Goal: Task Accomplishment & Management: Complete application form

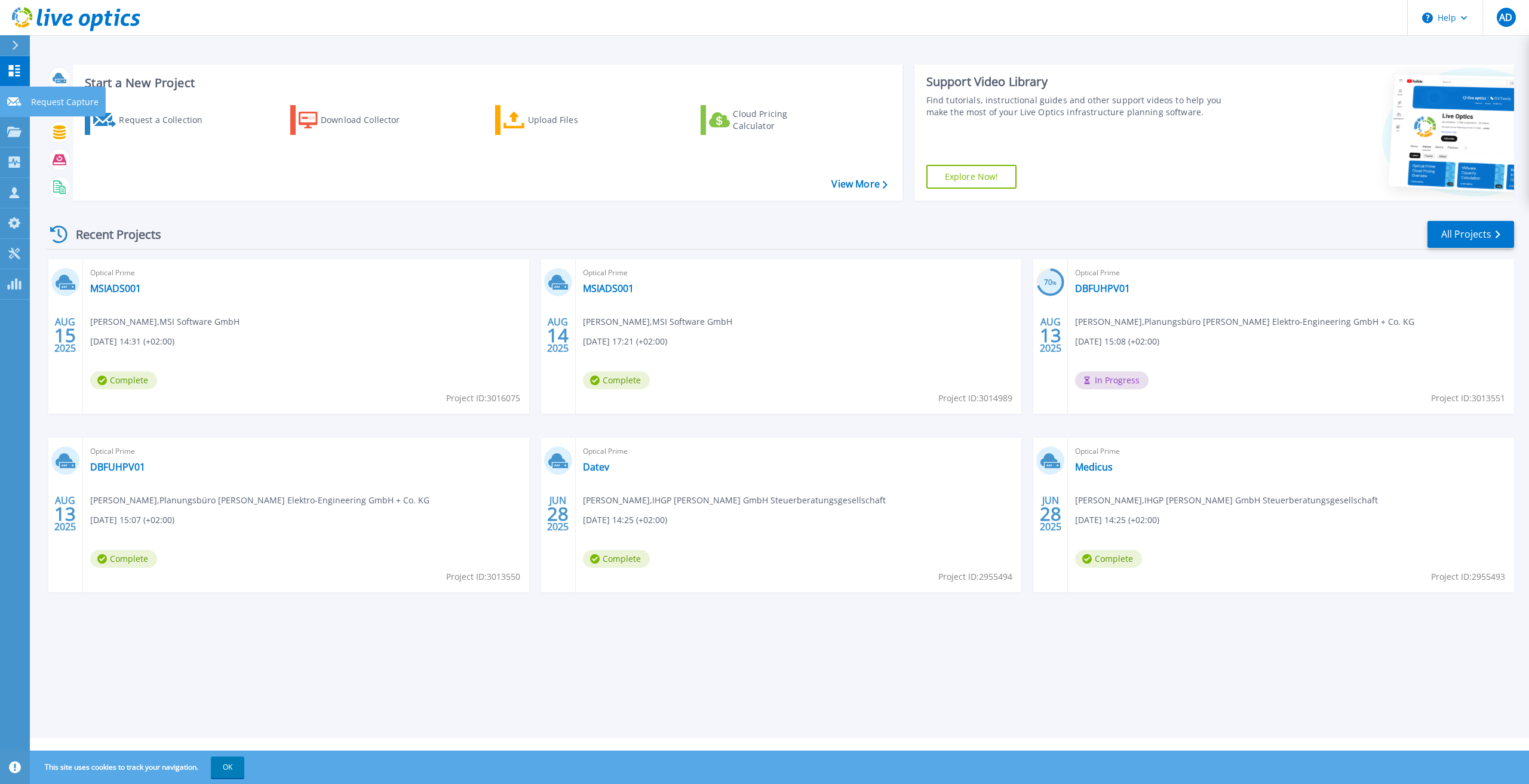
click at [18, 108] on link "Request Capture Request Capture" at bounding box center [15, 102] width 30 height 31
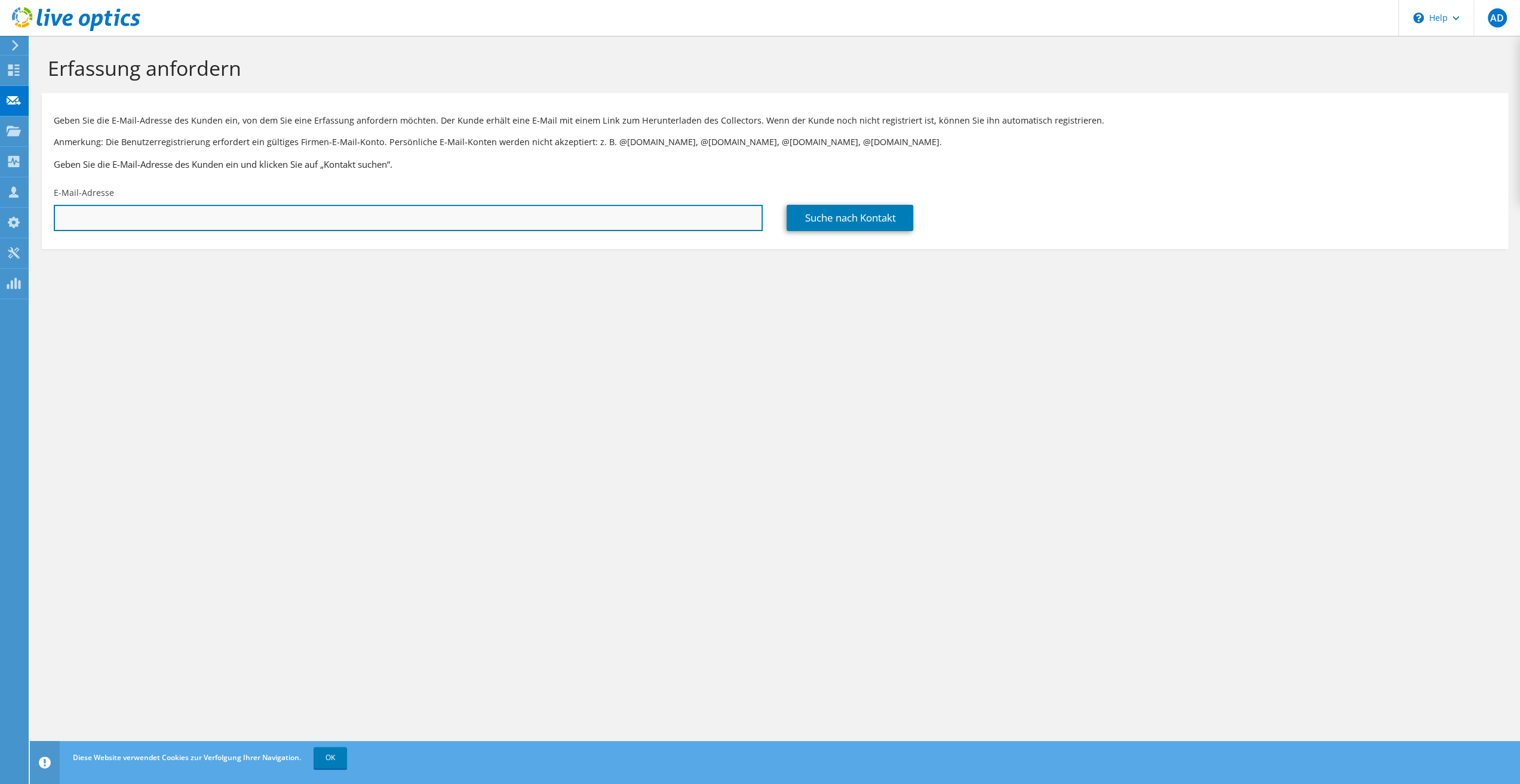
click at [225, 217] on input "text" at bounding box center [408, 218] width 709 height 26
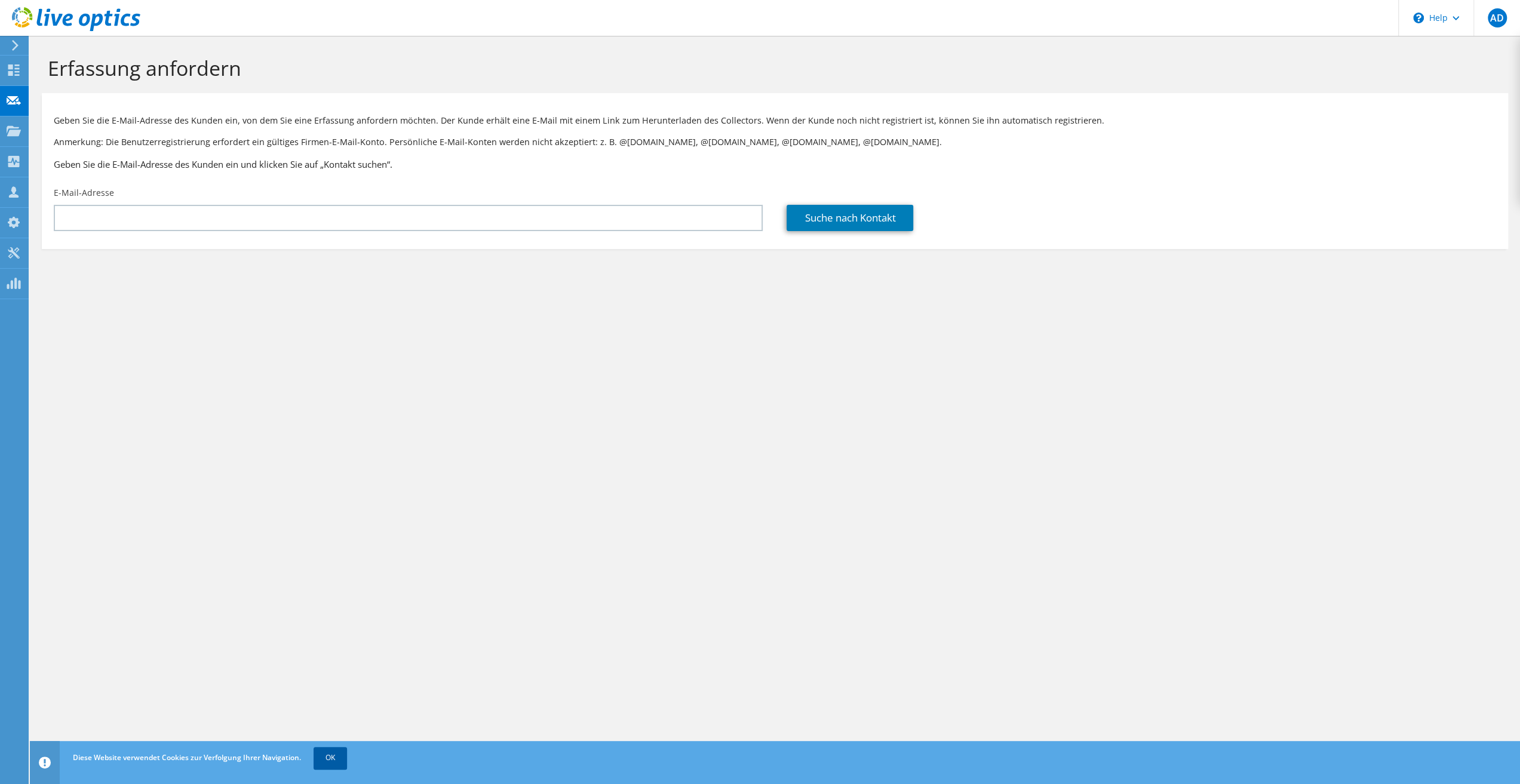
click at [331, 761] on link "OK" at bounding box center [330, 758] width 34 height 21
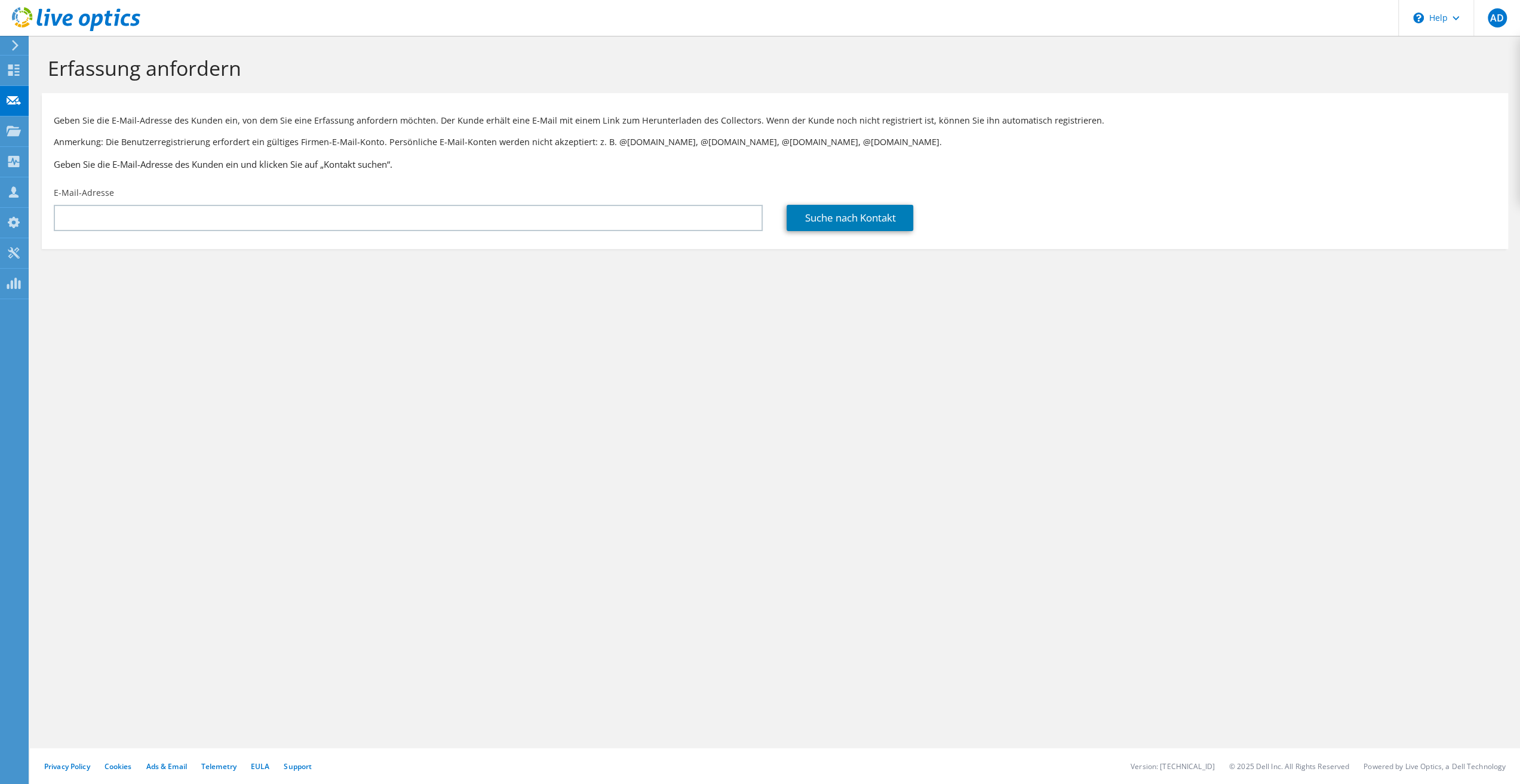
click at [92, 202] on div "E-Mail-Adresse" at bounding box center [409, 209] width 733 height 56
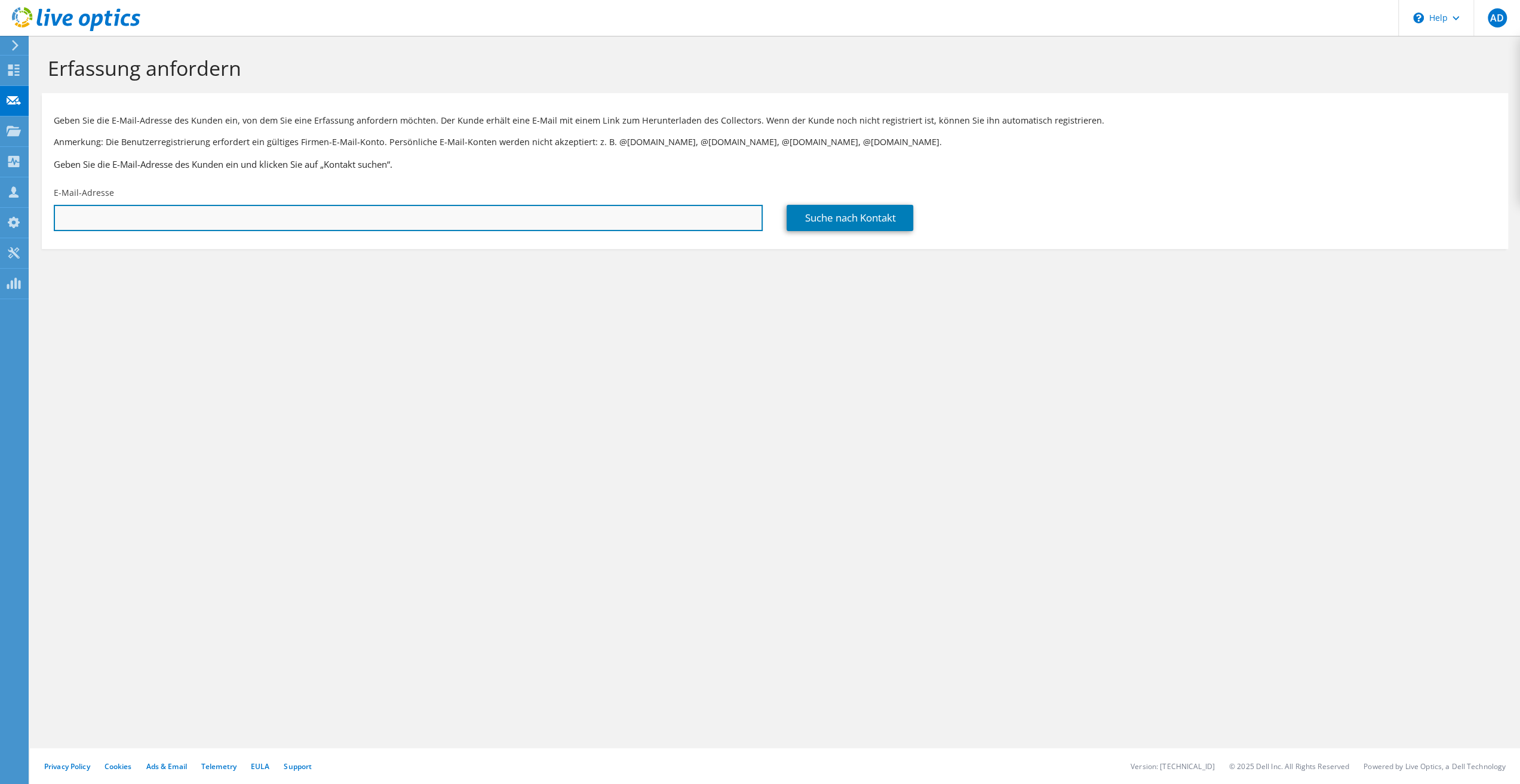
click at [93, 213] on input "text" at bounding box center [408, 218] width 709 height 26
type input "[PERSON_NAME][EMAIL_ADDRESS][DOMAIN_NAME]"
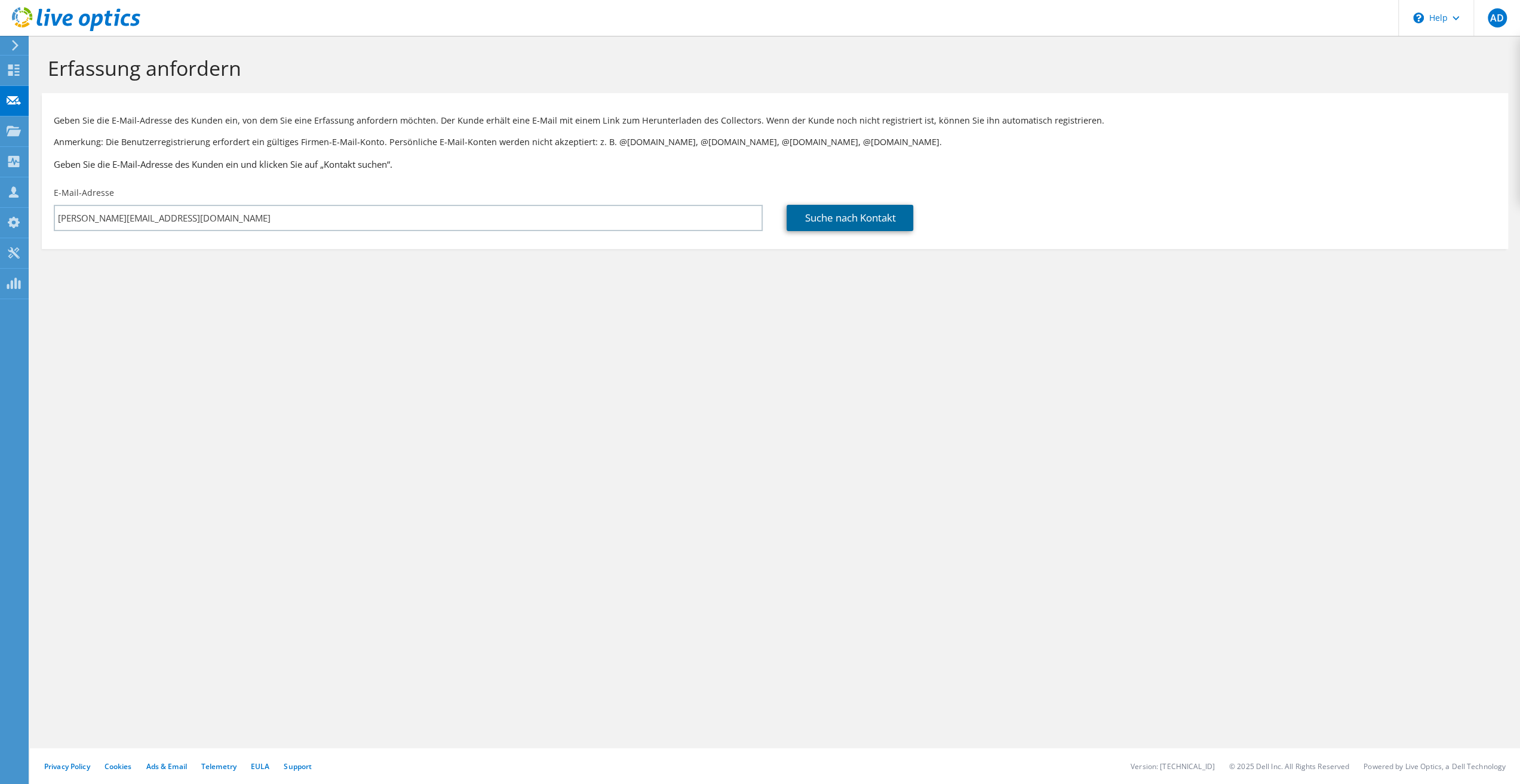
click at [847, 221] on link "Suche nach Kontakt" at bounding box center [850, 218] width 126 height 26
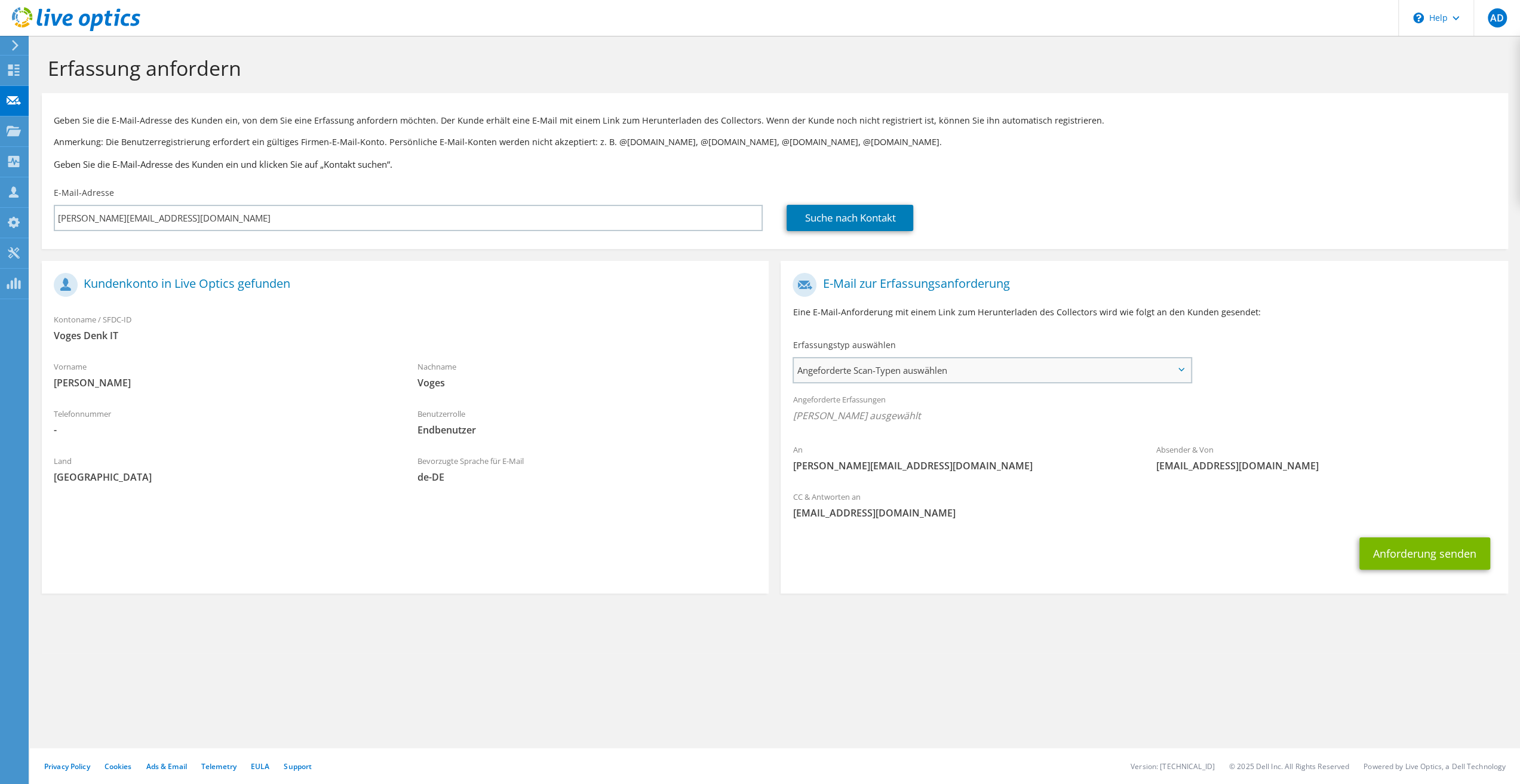
click at [880, 372] on span "Angeforderte Scan-Typen auswählen" at bounding box center [992, 370] width 396 height 24
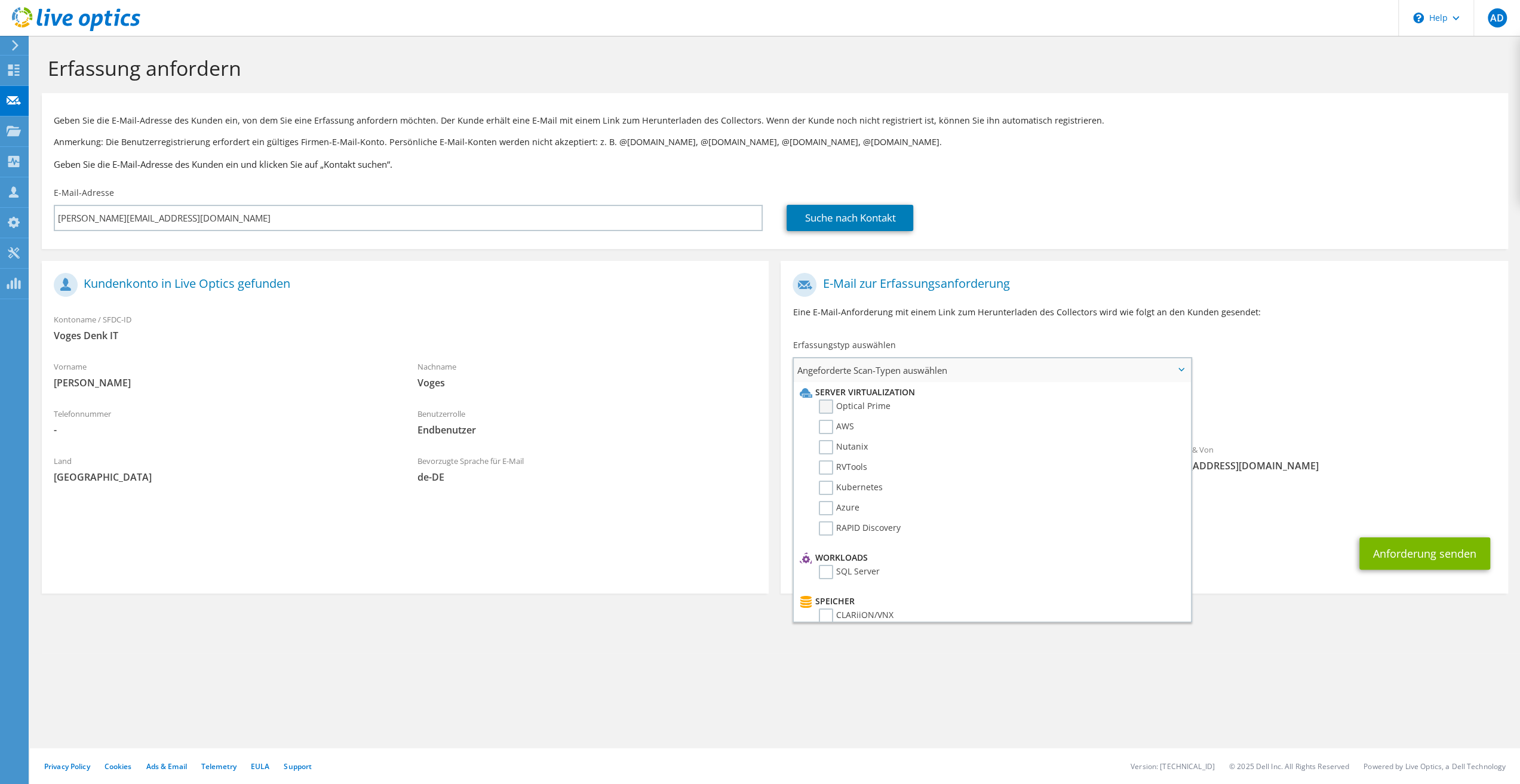
click at [830, 408] on label "Optical Prime" at bounding box center [855, 406] width 72 height 14
click at [0, 0] on input "Optical Prime" at bounding box center [0, 0] width 0 height 0
click at [1067, 287] on h1 "E-Mail zur Erfassungsanforderung" at bounding box center [1141, 285] width 697 height 24
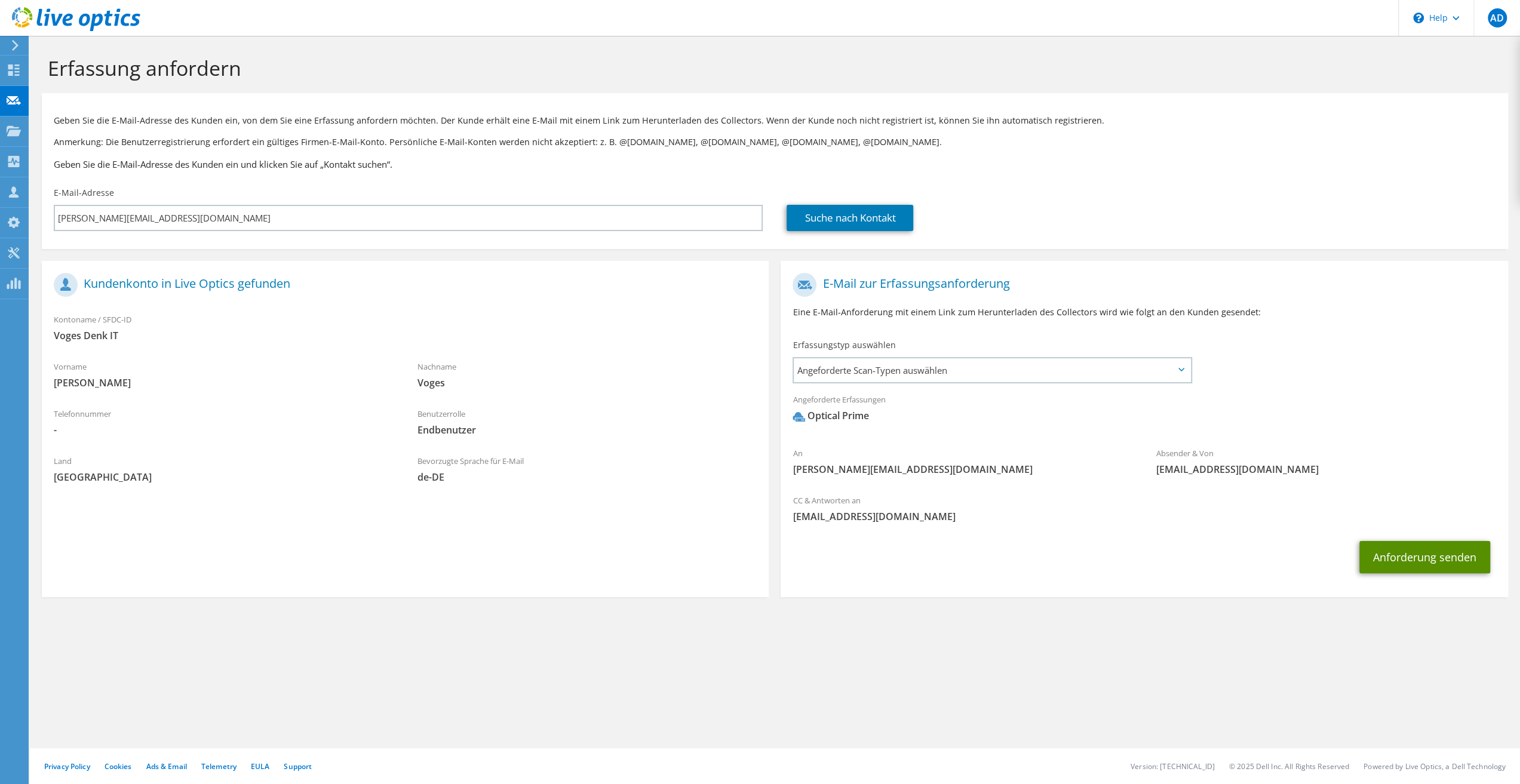
click at [1430, 560] on button "Anforderung senden" at bounding box center [1424, 556] width 130 height 32
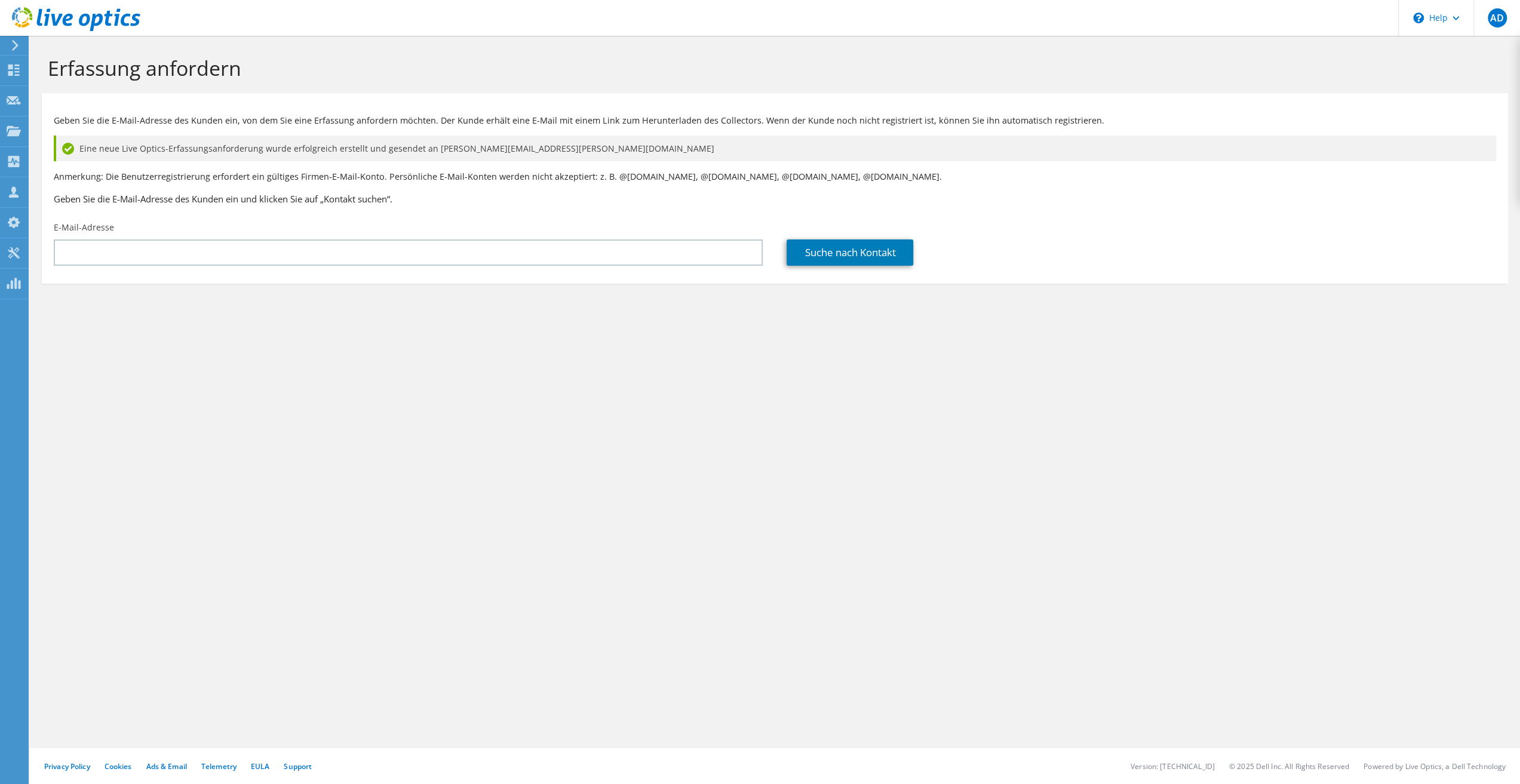
drag, startPoint x: 221, startPoint y: 404, endPoint x: 211, endPoint y: 396, distance: 12.8
click at [221, 403] on div "Erfassung anfordern Geben Sie die E-Mail-Adresse des Kunden ein, von dem Sie ei…" at bounding box center [774, 409] width 1490 height 748
click at [452, 536] on div "Erfassung anfordern Geben Sie die E-Mail-Adresse des Kunden ein, von dem Sie ei…" at bounding box center [774, 409] width 1490 height 748
click at [249, 579] on div "Erfassung anfordern Geben Sie die E-Mail-Adresse des Kunden ein, von dem Sie ei…" at bounding box center [774, 409] width 1490 height 748
